Goal: Information Seeking & Learning: Learn about a topic

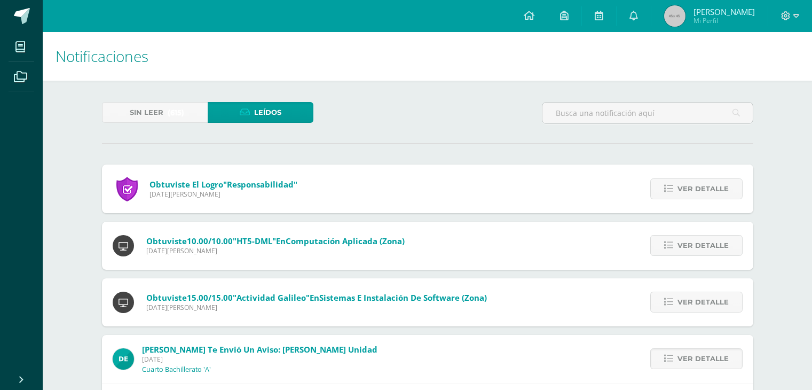
scroll to position [186, 0]
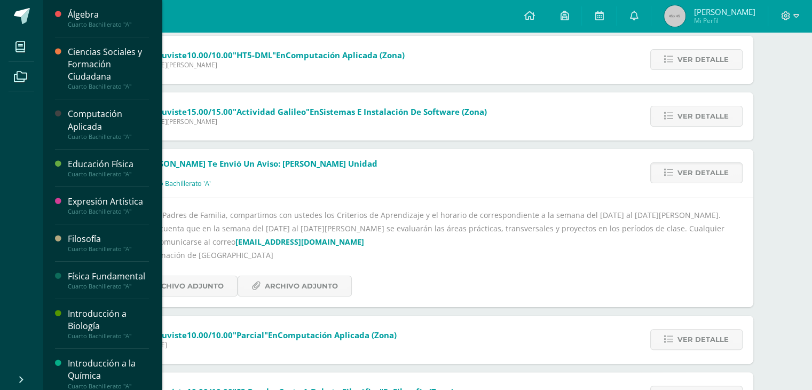
click at [99, 120] on div "Computación Aplicada" at bounding box center [108, 120] width 81 height 25
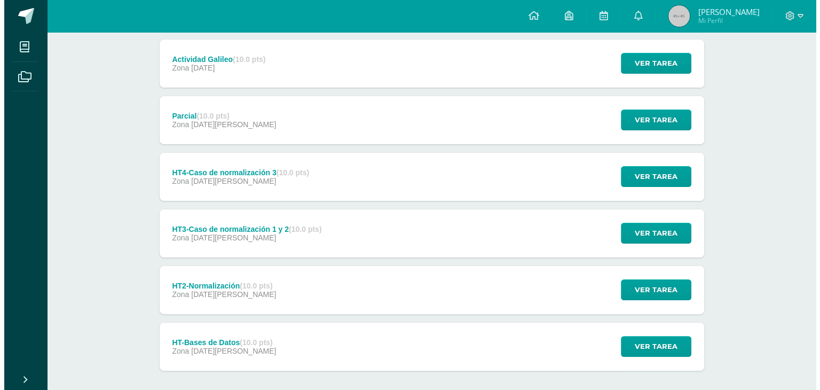
scroll to position [214, 0]
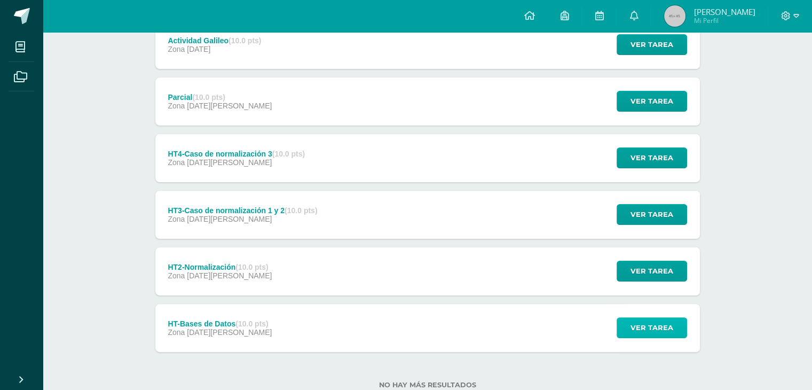
click at [669, 330] on span "Ver tarea" at bounding box center [652, 328] width 43 height 20
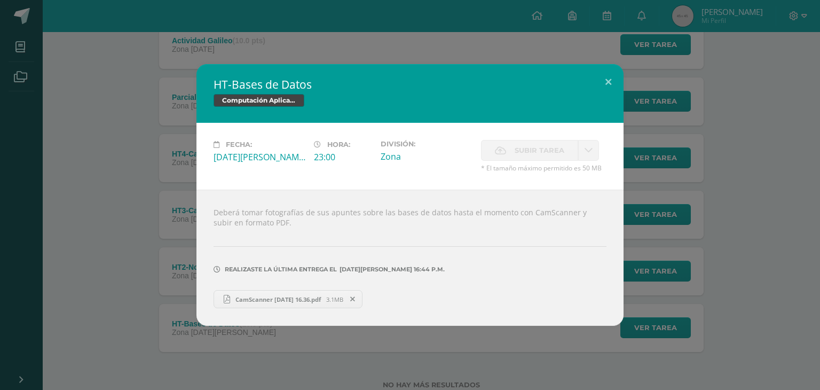
click at [271, 299] on span "CamScanner [DATE] 16.36.pdf" at bounding box center [278, 299] width 96 height 8
click at [606, 83] on button at bounding box center [608, 82] width 30 height 36
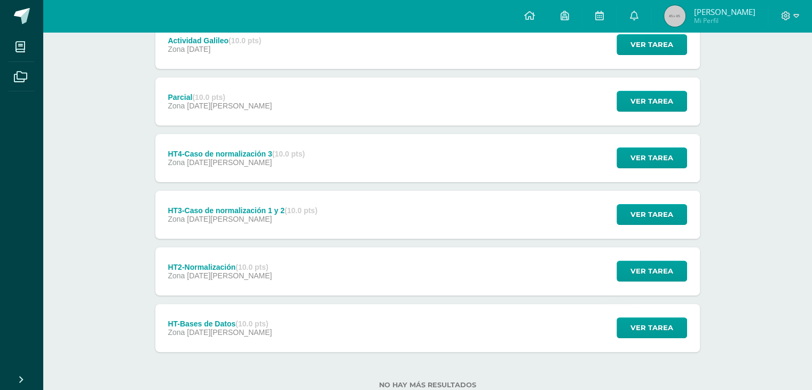
click at [347, 280] on div "HT2-Normalización (10.0 pts) Zona 07 de Julio Ver tarea HT2-Normalización Compu…" at bounding box center [427, 271] width 545 height 48
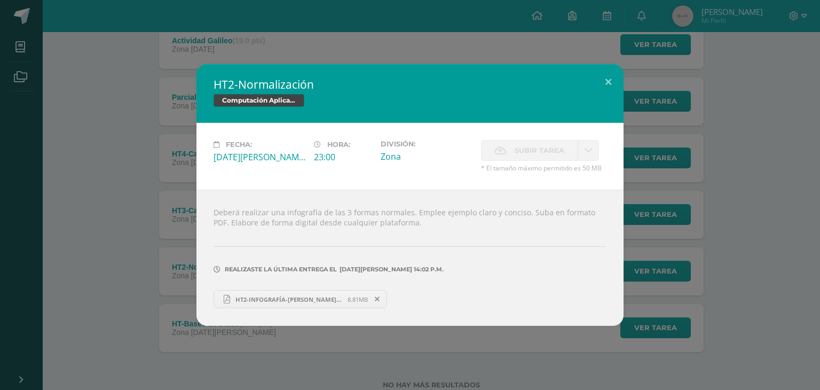
click at [246, 300] on span "HT2-INFOGRAFÍA-JOSE VEGA.pdf" at bounding box center [288, 299] width 117 height 8
click at [612, 76] on button at bounding box center [608, 82] width 30 height 36
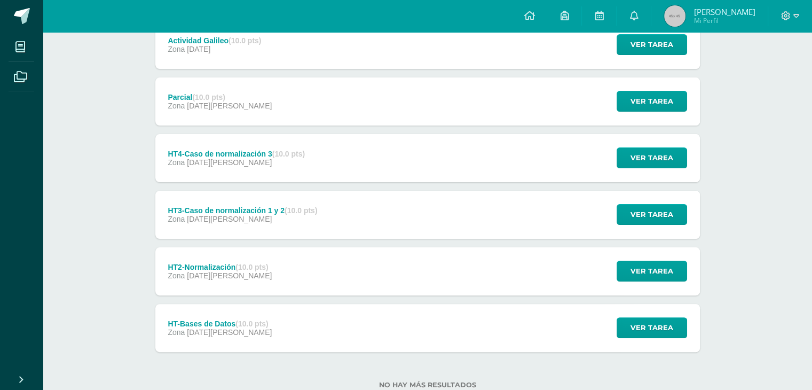
click at [380, 155] on div "HT4-Caso de normalización 3 (10.0 pts) Zona 09 de Julio Ver tarea HT4-Caso de n…" at bounding box center [427, 158] width 545 height 48
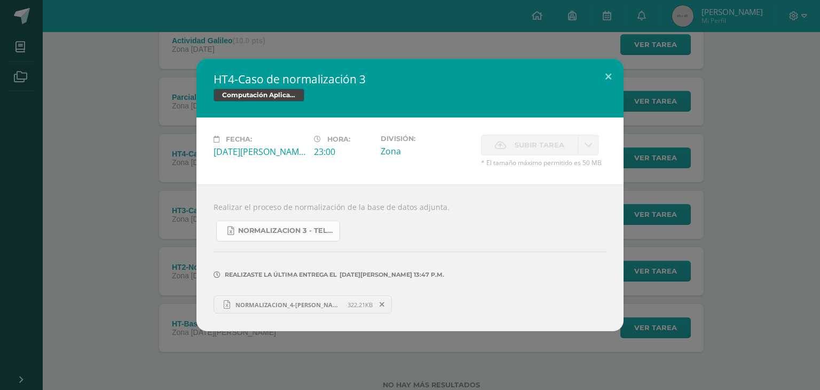
click at [288, 232] on span "NORMALIZACION 3 - TELEFONIA.xlsx" at bounding box center [286, 230] width 96 height 9
click at [300, 301] on span "NORMALIZACION_4-JOSE VEGA.xlsx" at bounding box center [288, 305] width 117 height 8
